Goal: Task Accomplishment & Management: Manage account settings

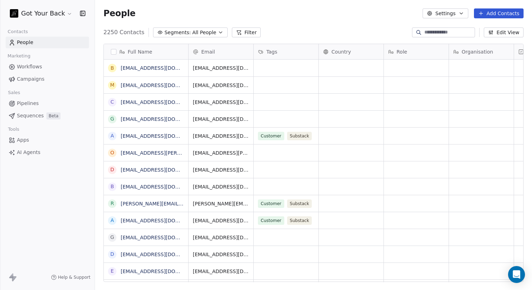
scroll to position [249, 432]
click at [32, 80] on span "Campaigns" at bounding box center [30, 78] width 27 height 7
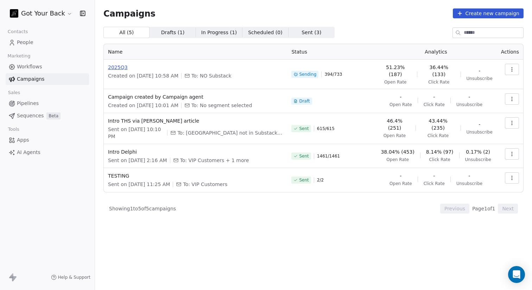
click at [114, 66] on span "2025Q3" at bounding box center [195, 67] width 175 height 7
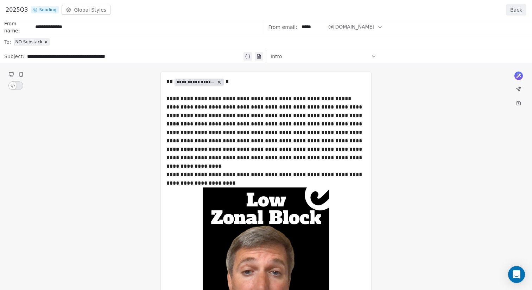
click at [20, 74] on div "**********" at bounding box center [266, 290] width 532 height 541
click at [513, 7] on button "Back" at bounding box center [516, 9] width 20 height 11
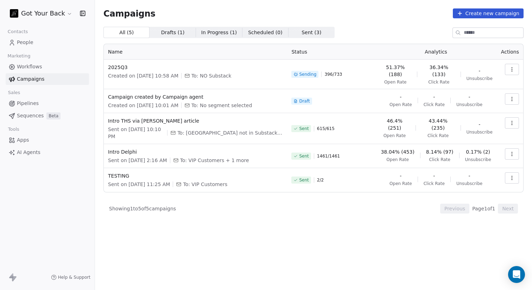
click at [510, 66] on button "button" at bounding box center [512, 69] width 14 height 11
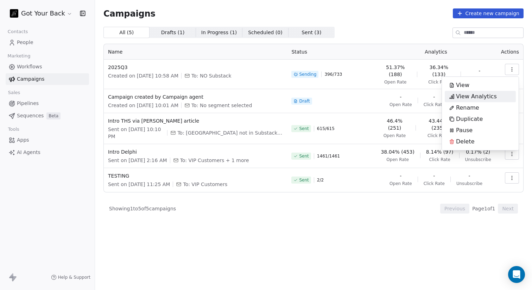
click at [490, 94] on span "View Analytics" at bounding box center [476, 96] width 41 height 8
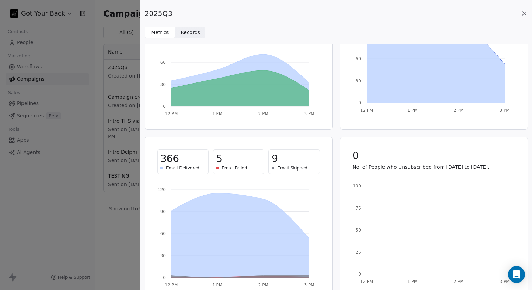
scroll to position [97, 0]
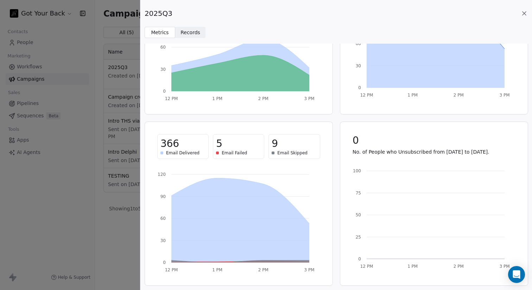
click at [183, 36] on span "Records" at bounding box center [190, 32] width 20 height 7
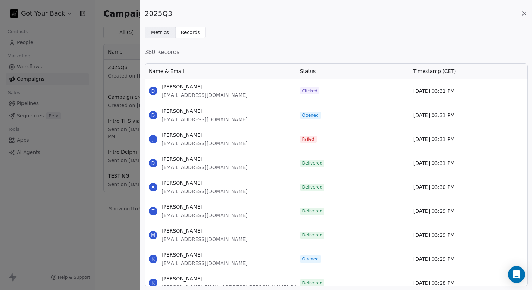
scroll to position [218, 378]
click at [307, 88] on span "Clicked" at bounding box center [309, 90] width 19 height 7
click at [154, 34] on span "Metrics" at bounding box center [160, 32] width 18 height 7
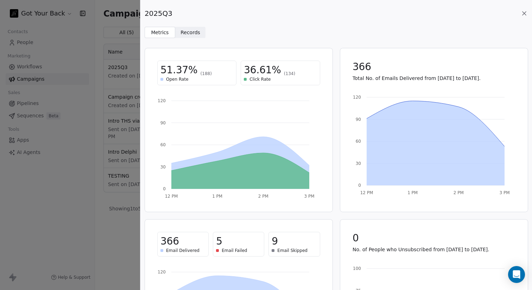
click at [522, 11] on icon at bounding box center [524, 13] width 7 height 7
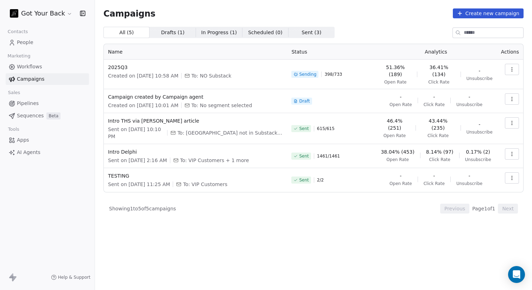
click at [36, 43] on link "People" at bounding box center [47, 43] width 83 height 12
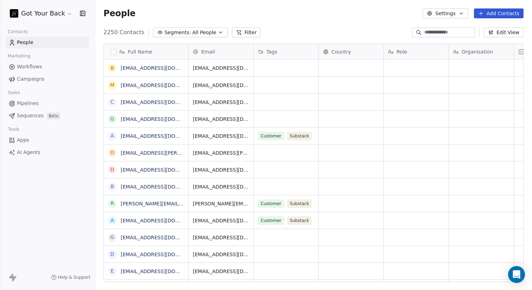
scroll to position [249, 432]
click at [192, 31] on span "All People" at bounding box center [204, 32] width 24 height 7
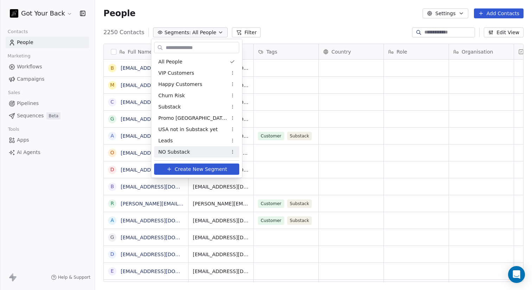
click at [183, 148] on span "NO Substack" at bounding box center [174, 151] width 32 height 7
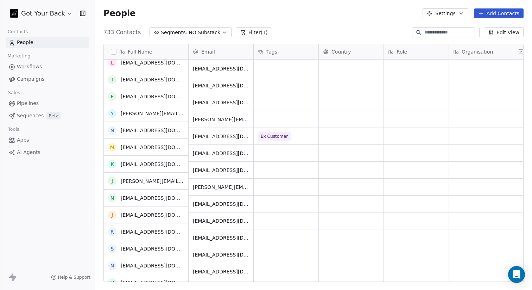
scroll to position [0, 0]
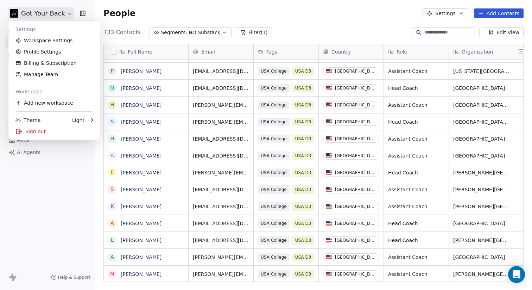
click at [66, 11] on html "Got Your Back Contacts People Marketing Workflows Campaigns Sales Pipelines Seq…" at bounding box center [266, 145] width 532 height 290
click at [55, 39] on link "Workspace Settings" at bounding box center [54, 40] width 86 height 11
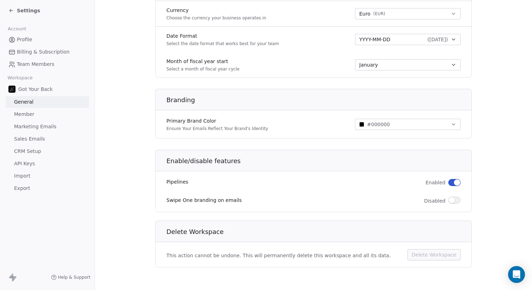
click at [9, 10] on icon at bounding box center [11, 11] width 6 height 6
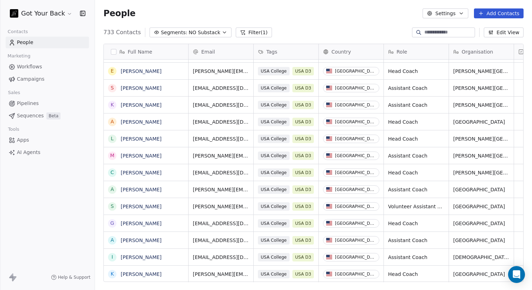
click at [65, 13] on html "Got Your Back Contacts People Marketing Workflows Campaigns Sales Pipelines Seq…" at bounding box center [266, 145] width 532 height 290
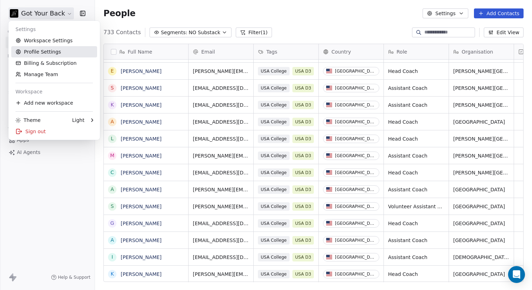
click at [54, 49] on link "Profile Settings" at bounding box center [54, 51] width 86 height 11
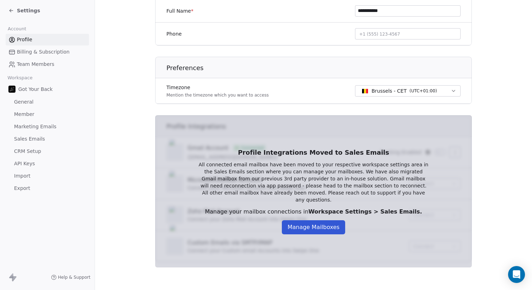
click at [24, 103] on span "General" at bounding box center [23, 101] width 19 height 7
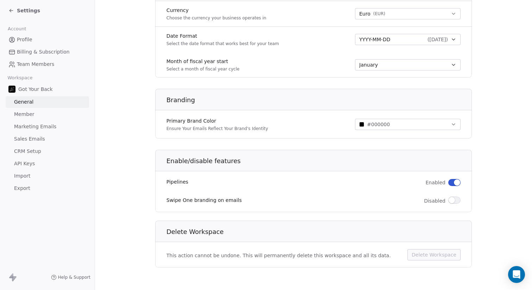
click at [26, 50] on span "Billing & Subscription" at bounding box center [43, 51] width 53 height 7
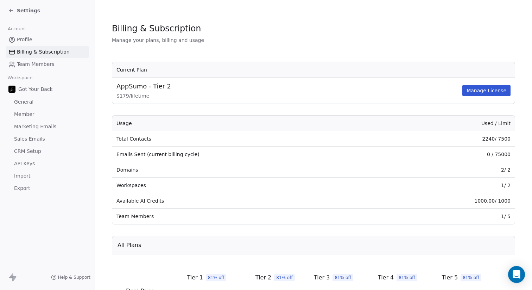
scroll to position [1, 0]
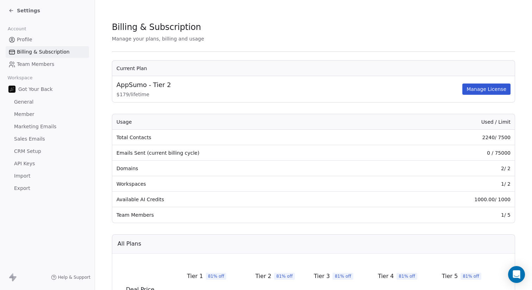
click at [12, 13] on icon at bounding box center [11, 11] width 6 height 6
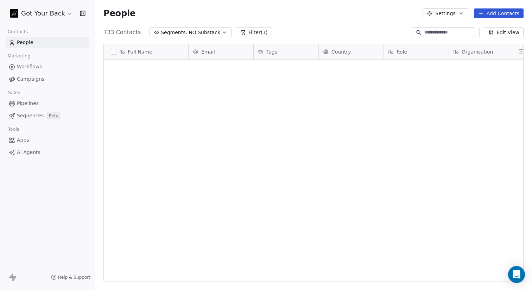
scroll to position [249, 432]
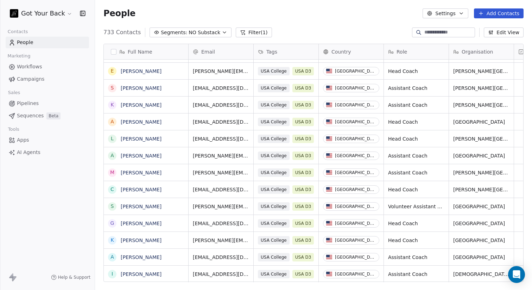
click at [66, 14] on html "Got Your Back Contacts People Marketing Workflows Campaigns Sales Pipelines Seq…" at bounding box center [266, 145] width 532 height 290
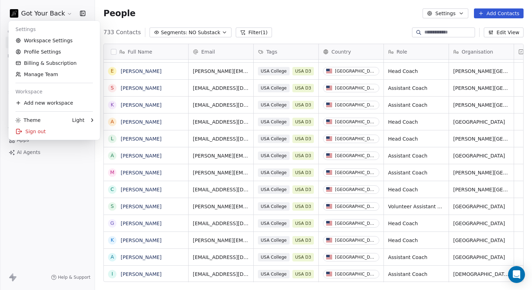
click at [66, 14] on html "Got Your Back Contacts People Marketing Workflows Campaigns Sales Pipelines Seq…" at bounding box center [266, 145] width 532 height 290
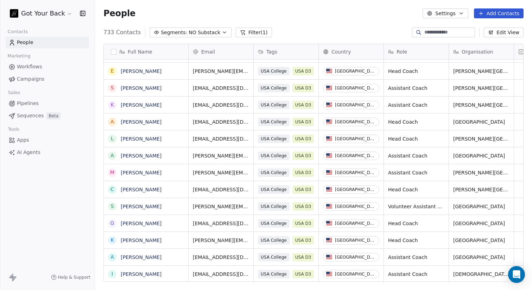
click at [68, 14] on html "Got Your Back Contacts People Marketing Workflows Campaigns Sales Pipelines Seq…" at bounding box center [266, 145] width 532 height 290
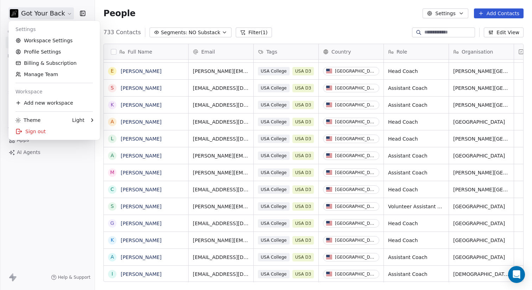
click at [33, 14] on html "Got Your Back Contacts People Marketing Workflows Campaigns Sales Pipelines Seq…" at bounding box center [266, 145] width 532 height 290
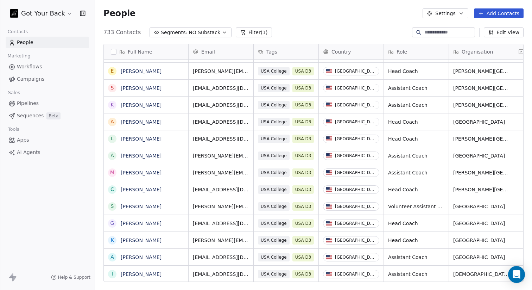
click at [33, 13] on html "Got Your Back Contacts People Marketing Workflows Campaigns Sales Pipelines Seq…" at bounding box center [266, 145] width 532 height 290
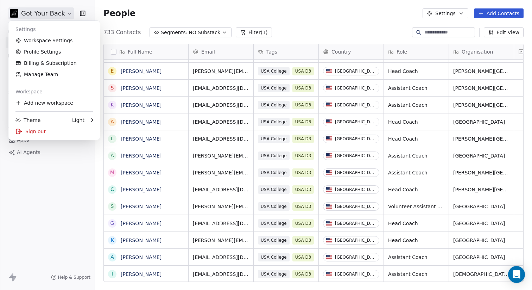
click at [73, 10] on html "Got Your Back Contacts People Marketing Workflows Campaigns Sales Pipelines Seq…" at bounding box center [266, 145] width 532 height 290
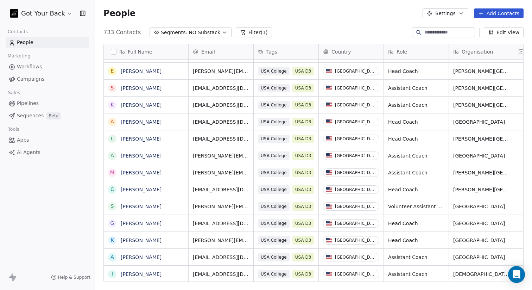
click at [23, 139] on span "Apps" at bounding box center [23, 139] width 12 height 7
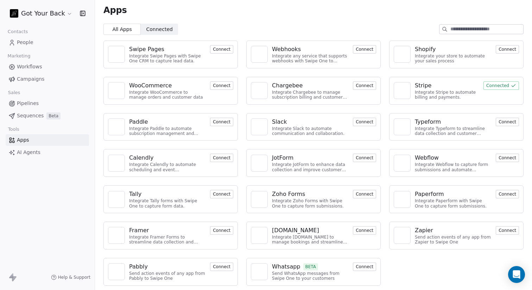
scroll to position [4, 0]
click at [152, 25] on span "Connected" at bounding box center [159, 28] width 26 height 7
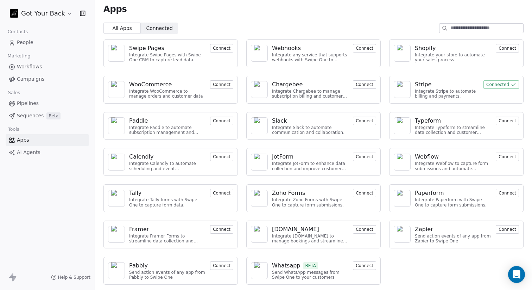
scroll to position [0, 0]
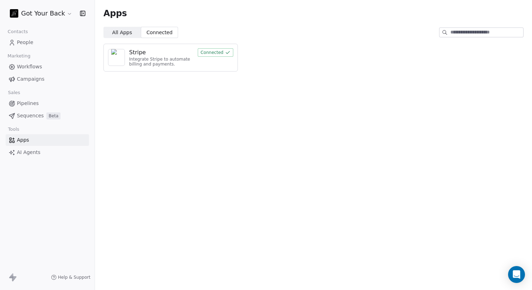
click at [27, 44] on span "People" at bounding box center [25, 42] width 17 height 7
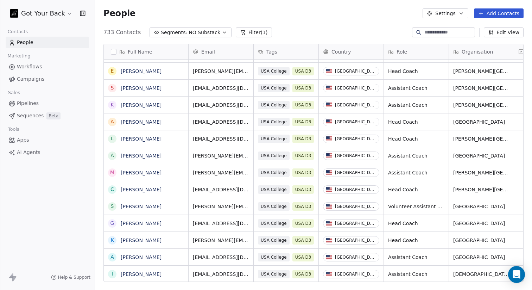
scroll to position [249, 432]
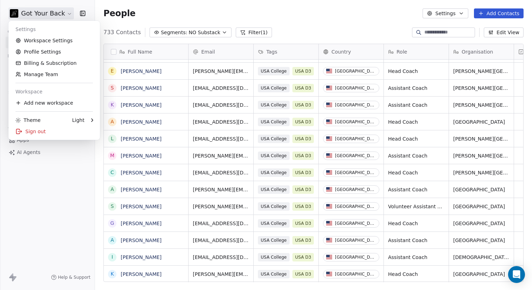
click at [66, 14] on html "Got Your Back Contacts People Marketing Workflows Campaigns Sales Pipelines Seq…" at bounding box center [266, 145] width 532 height 290
click at [65, 36] on link "Workspace Settings" at bounding box center [54, 40] width 86 height 11
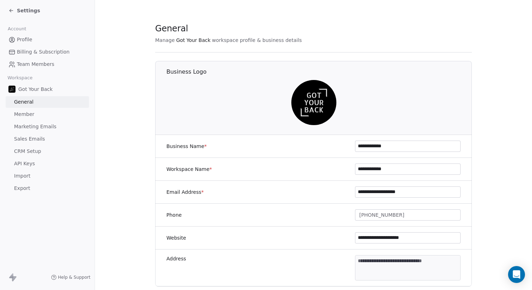
click at [23, 160] on span "API Keys" at bounding box center [24, 163] width 21 height 7
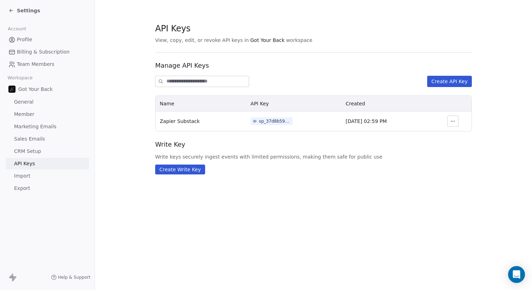
click at [22, 173] on span "Import" at bounding box center [22, 175] width 16 height 7
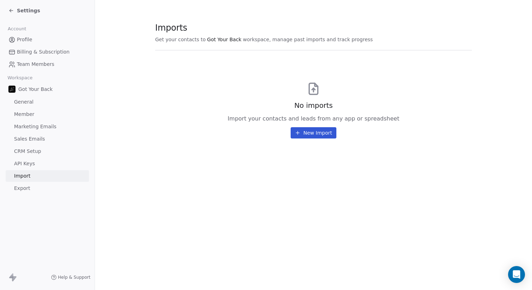
click at [24, 126] on span "Marketing Emails" at bounding box center [35, 126] width 42 height 7
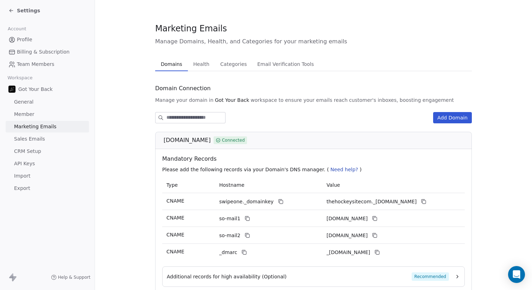
click at [192, 64] on span "Health" at bounding box center [201, 64] width 22 height 10
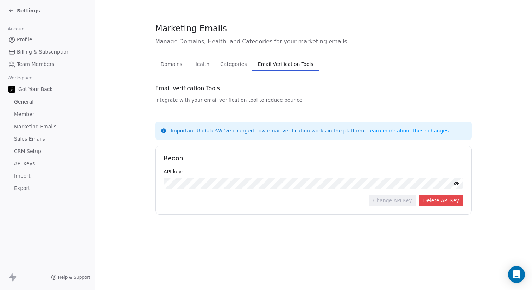
click at [282, 66] on span "Email Verification Tools" at bounding box center [285, 64] width 61 height 10
click at [230, 65] on span "Categories" at bounding box center [233, 64] width 32 height 10
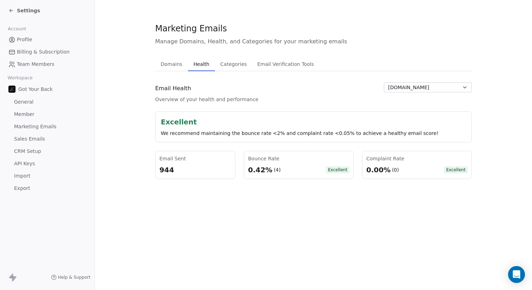
click at [197, 65] on span "Health" at bounding box center [201, 64] width 21 height 10
click at [225, 62] on span "Categories" at bounding box center [233, 64] width 32 height 10
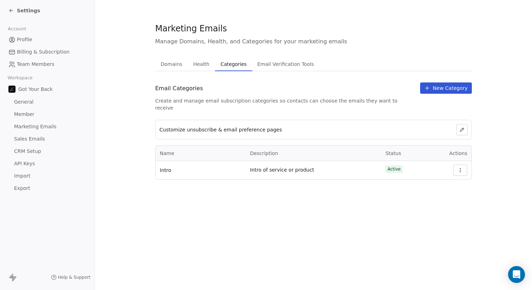
click at [457, 167] on icon "button" at bounding box center [460, 170] width 6 height 6
click at [252, 206] on div "Marketing Emails Manage Domains, Health, and Categories for your marketing emai…" at bounding box center [313, 145] width 437 height 290
click at [177, 64] on span "Domains" at bounding box center [171, 64] width 27 height 10
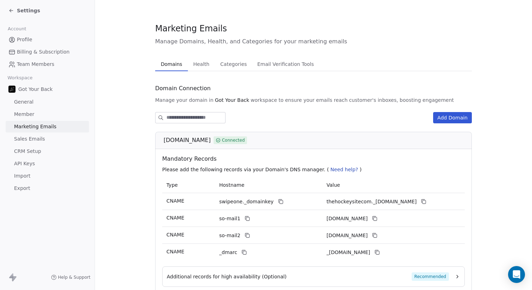
click at [11, 14] on div "Settings" at bounding box center [48, 11] width 81 height 10
